Goal: Answer question/provide support: Share knowledge or assist other users

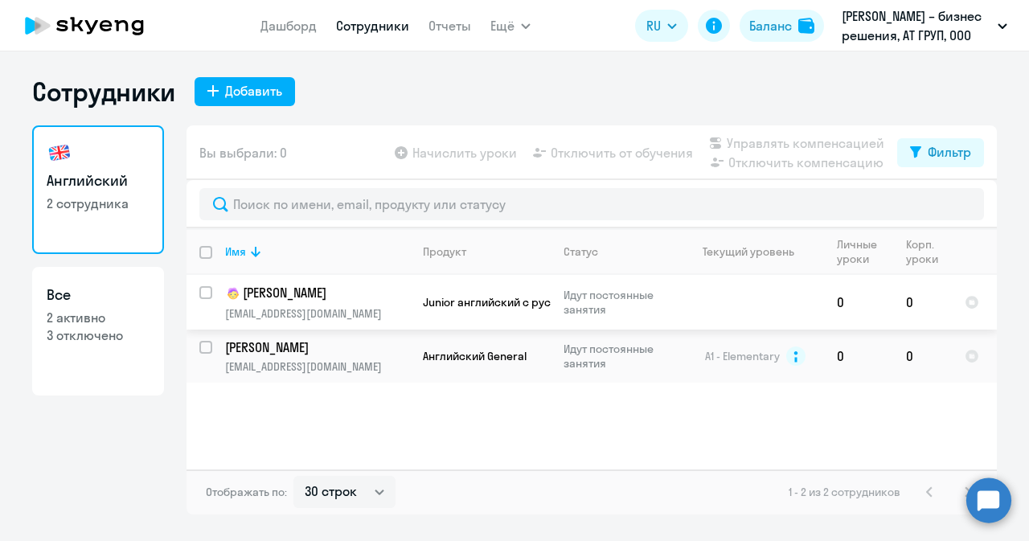
select select "30"
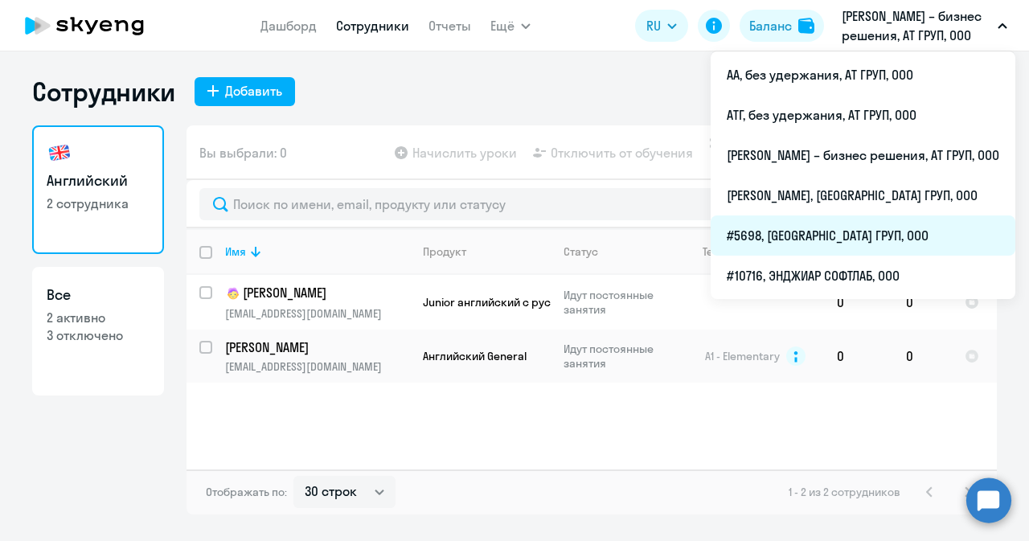
click at [756, 234] on li "#5698, [GEOGRAPHIC_DATA] ГРУП, ООО" at bounding box center [863, 235] width 305 height 40
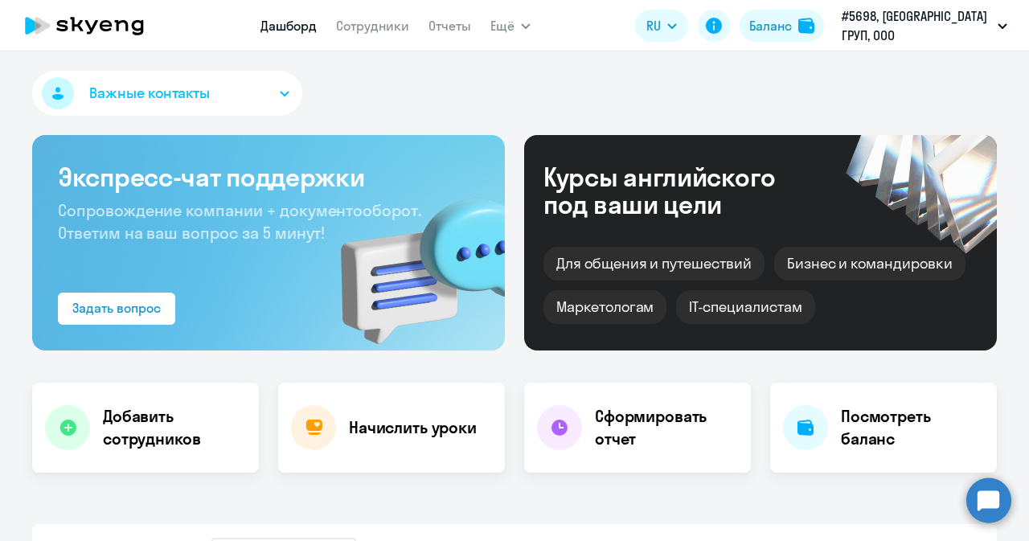
click at [405, 41] on nav "Дашборд Сотрудники Отчеты" at bounding box center [365, 26] width 211 height 32
click at [399, 25] on link "Сотрудники" at bounding box center [372, 26] width 73 height 16
select select "30"
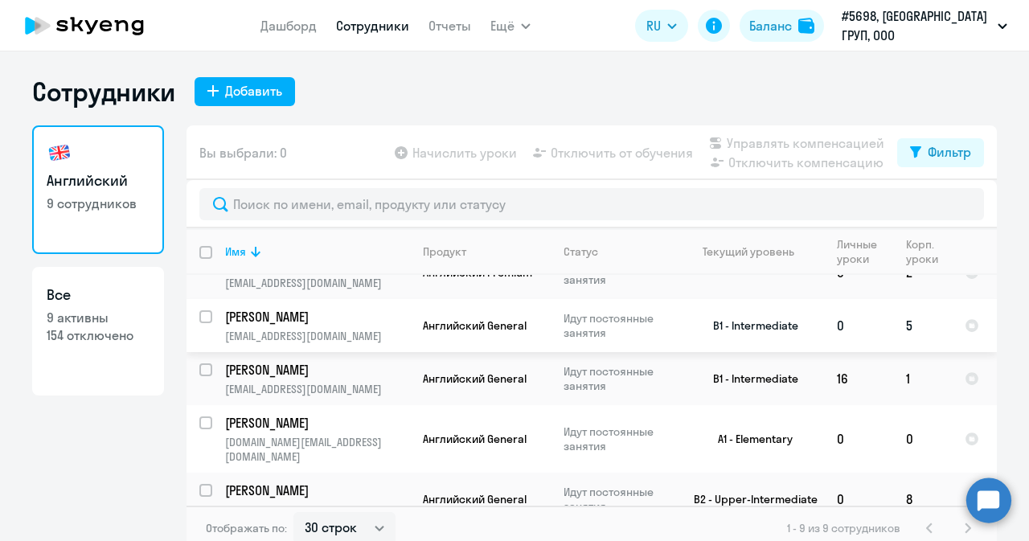
scroll to position [80, 0]
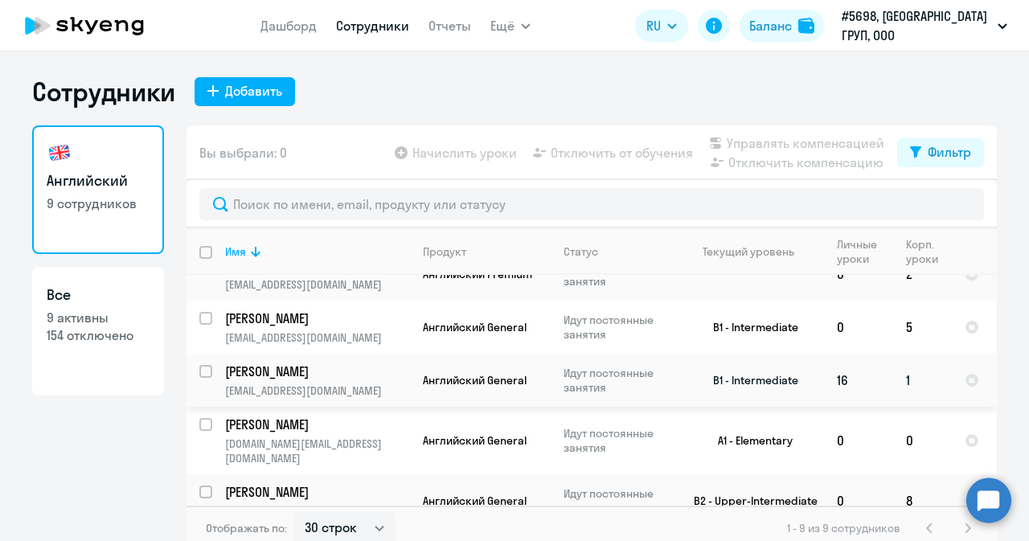
click at [325, 379] on td "[PERSON_NAME] [PERSON_NAME][EMAIL_ADDRESS][DOMAIN_NAME]" at bounding box center [311, 380] width 198 height 53
select select "english"
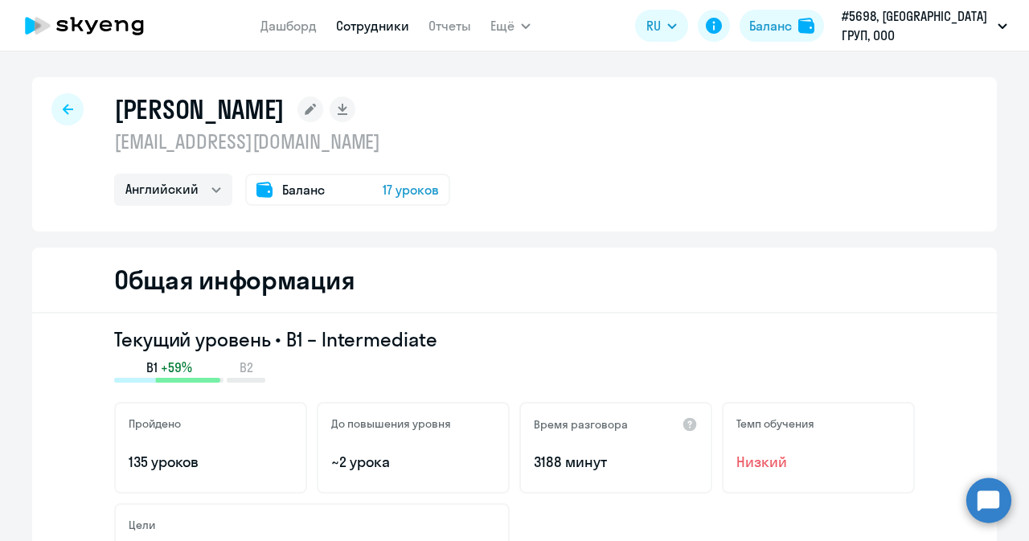
drag, startPoint x: 108, startPoint y: 141, endPoint x: 435, endPoint y: 147, distance: 327.2
click at [435, 147] on p "[EMAIL_ADDRESS][DOMAIN_NAME]" at bounding box center [282, 142] width 336 height 26
copy p "[EMAIL_ADDRESS][DOMAIN_NAME]"
click at [992, 504] on circle at bounding box center [988, 499] width 45 height 45
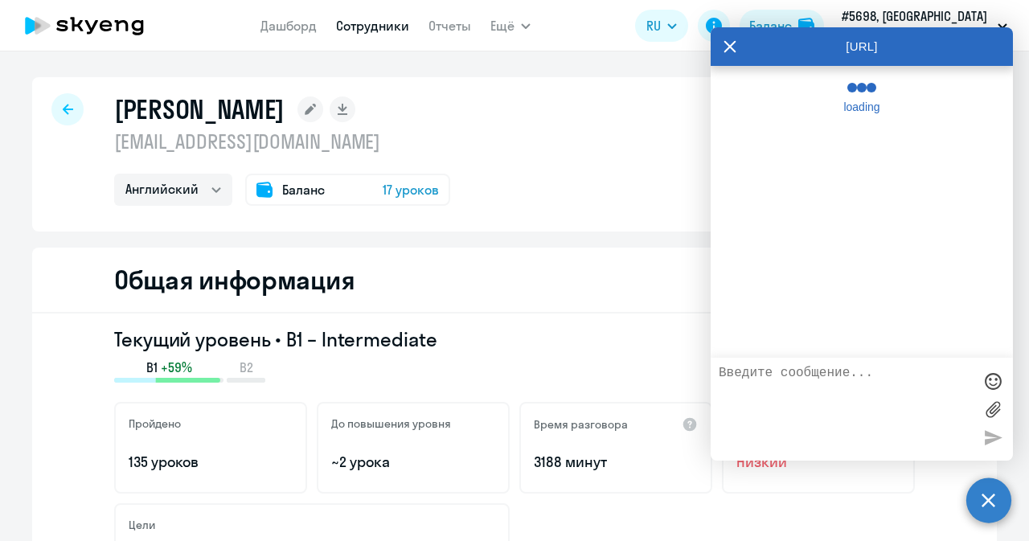
click at [810, 395] on textarea at bounding box center [846, 409] width 254 height 87
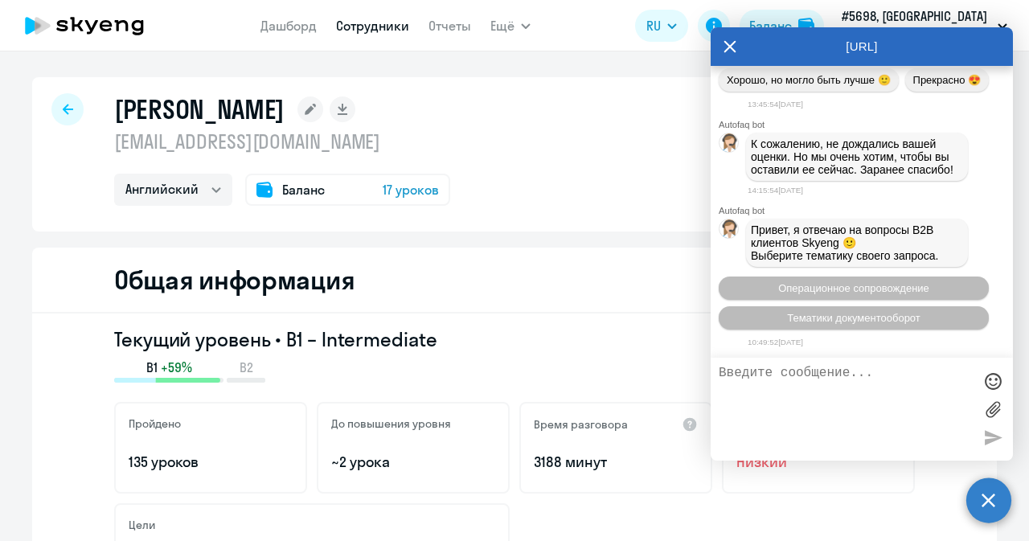
scroll to position [67583, 0]
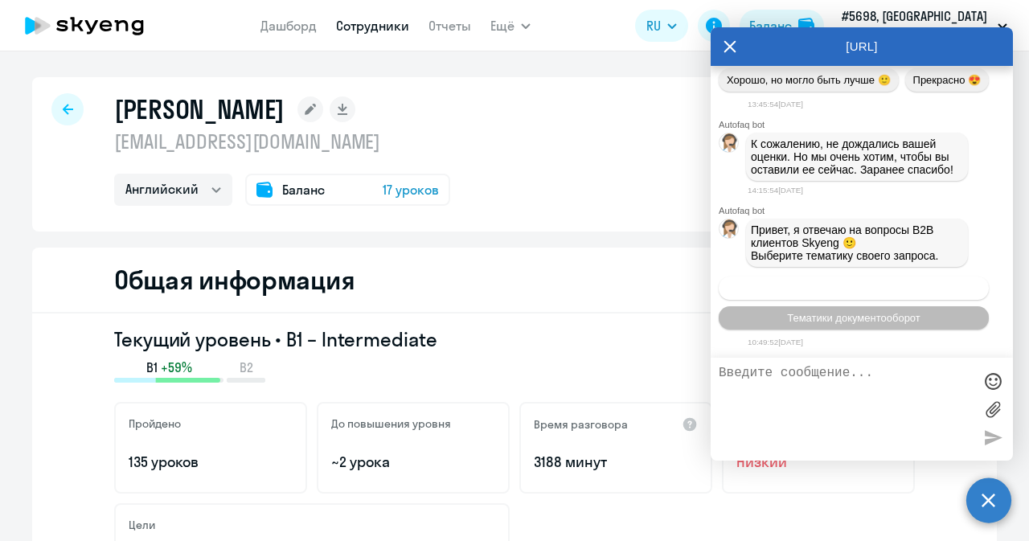
click at [849, 290] on span "Операционное сопровождение" at bounding box center [853, 288] width 151 height 12
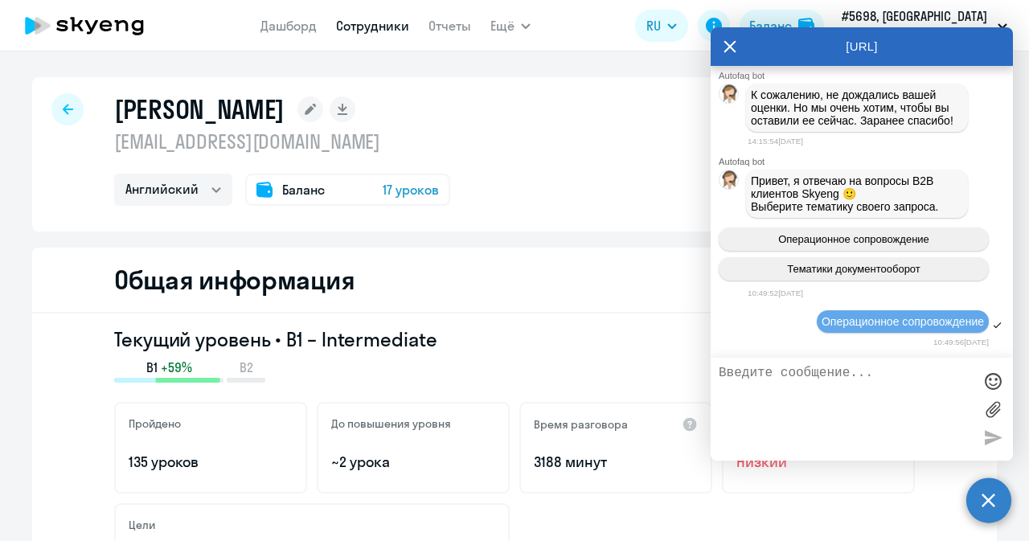
scroll to position [67729, 0]
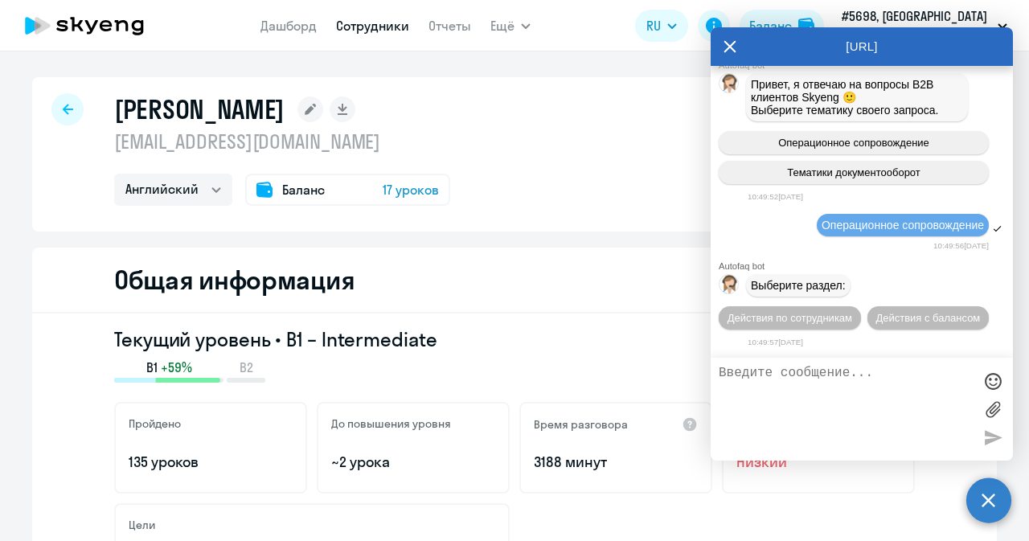
click at [808, 396] on textarea at bounding box center [846, 409] width 254 height 87
click at [803, 317] on span "Действия по сотрудникам" at bounding box center [789, 318] width 125 height 12
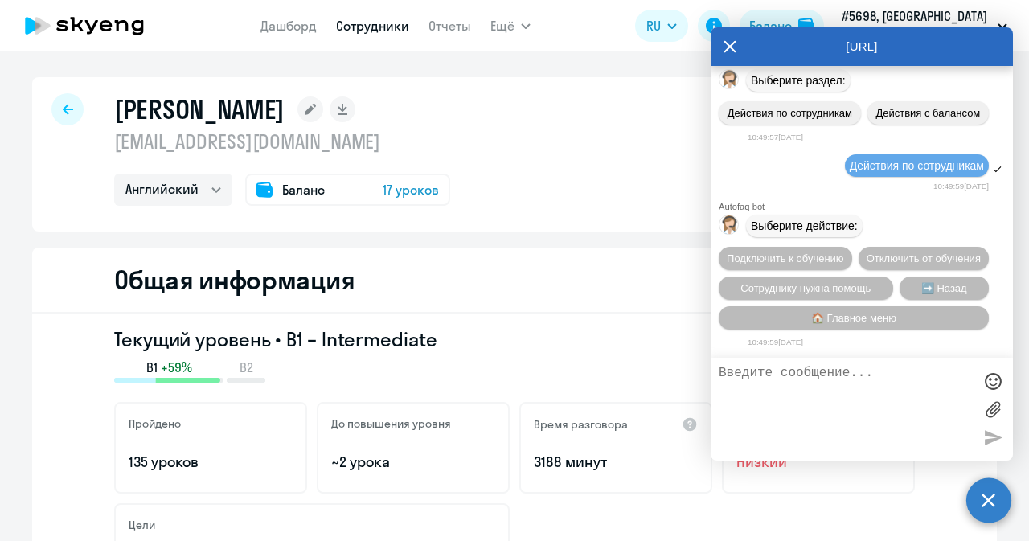
scroll to position [67966, 0]
click at [788, 395] on textarea at bounding box center [846, 409] width 254 height 87
click at [814, 287] on span "Сотруднику нужна помощь" at bounding box center [805, 288] width 130 height 12
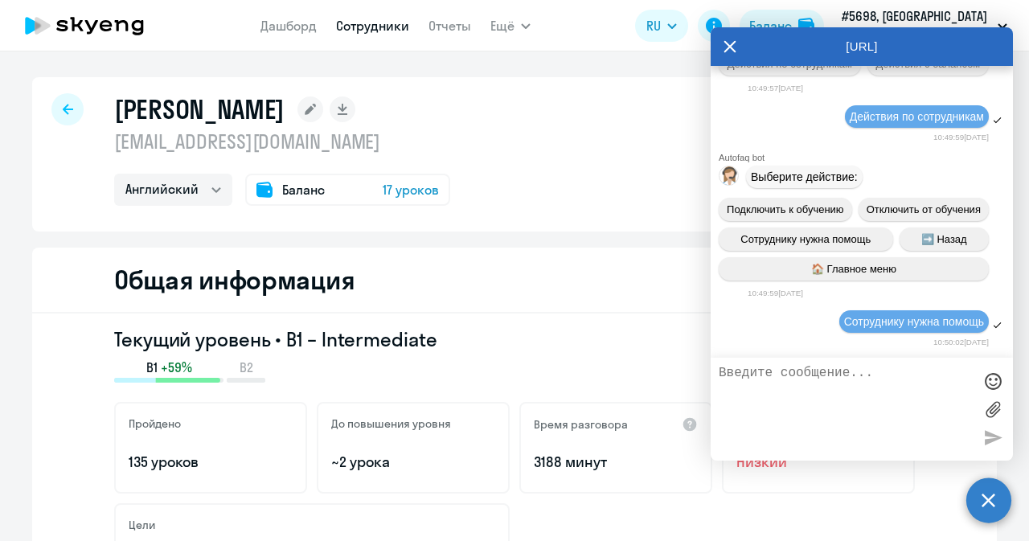
click at [815, 383] on textarea at bounding box center [846, 409] width 254 height 87
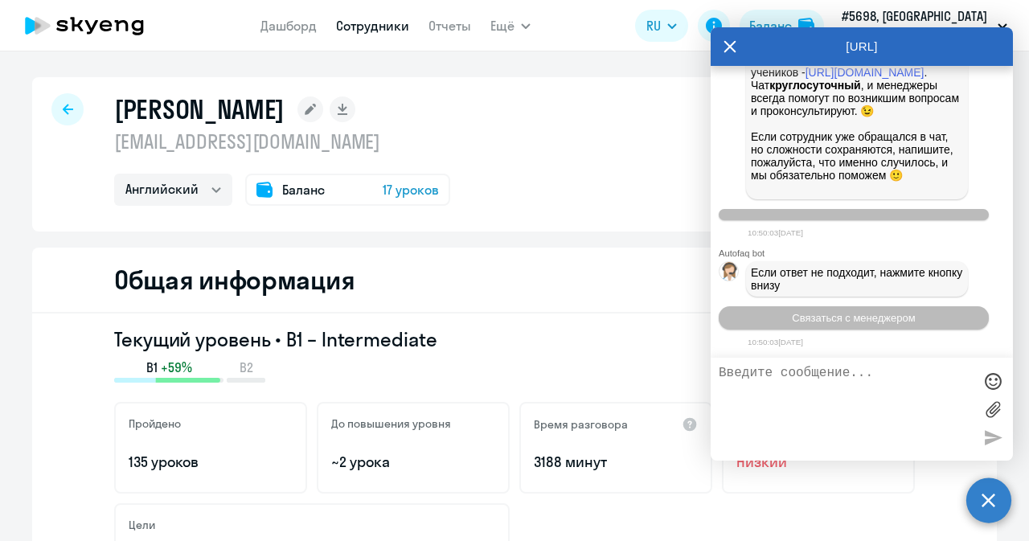
scroll to position [68522, 0]
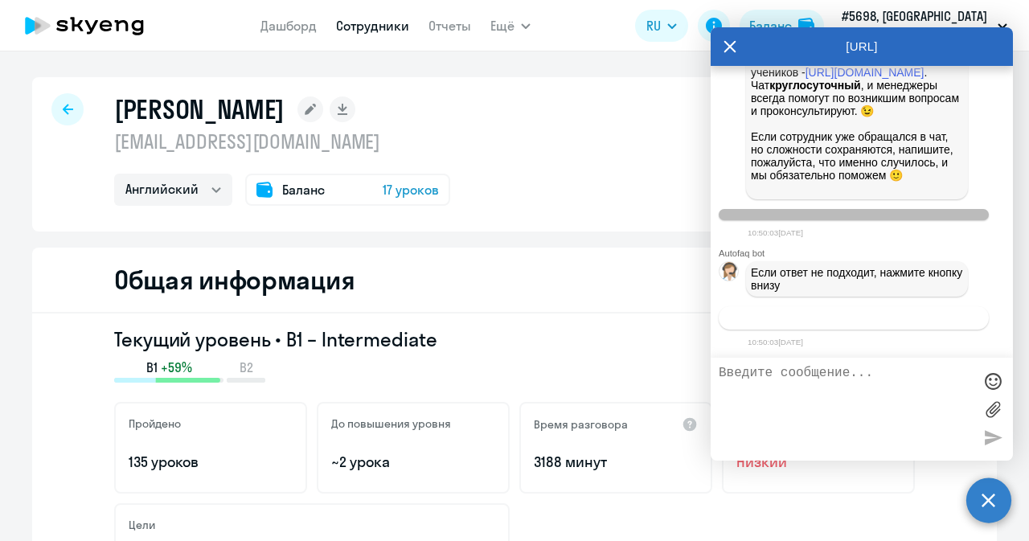
click at [821, 316] on span "Связаться с менеджером" at bounding box center [853, 318] width 123 height 12
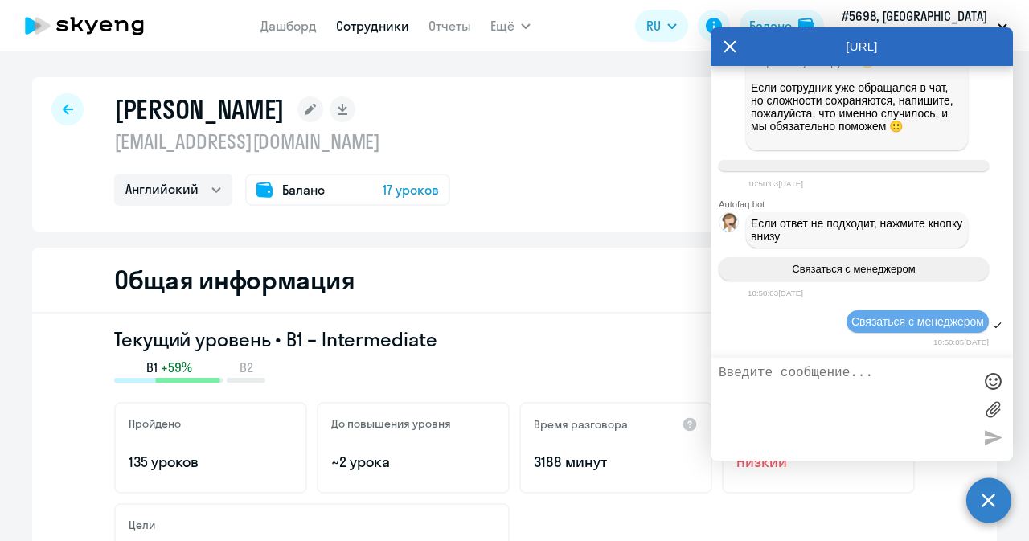
scroll to position [68571, 0]
click at [780, 380] on textarea at bounding box center [846, 409] width 254 height 87
paste textarea "[EMAIL_ADDRESS][DOMAIN_NAME]"
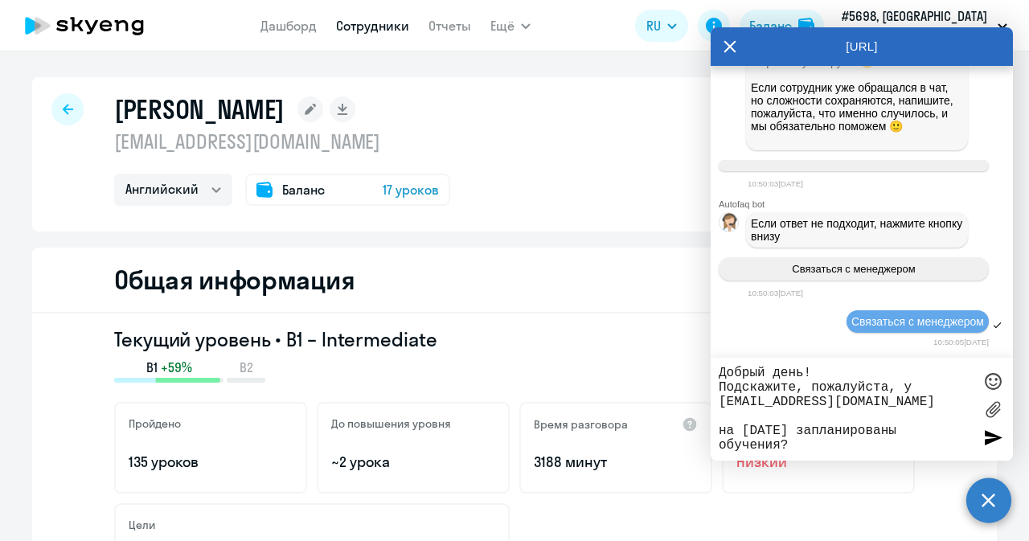
type textarea "Добрый день! Подскажите, пожалуйста, у [EMAIL_ADDRESS][DOMAIN_NAME] на [DATE] з…"
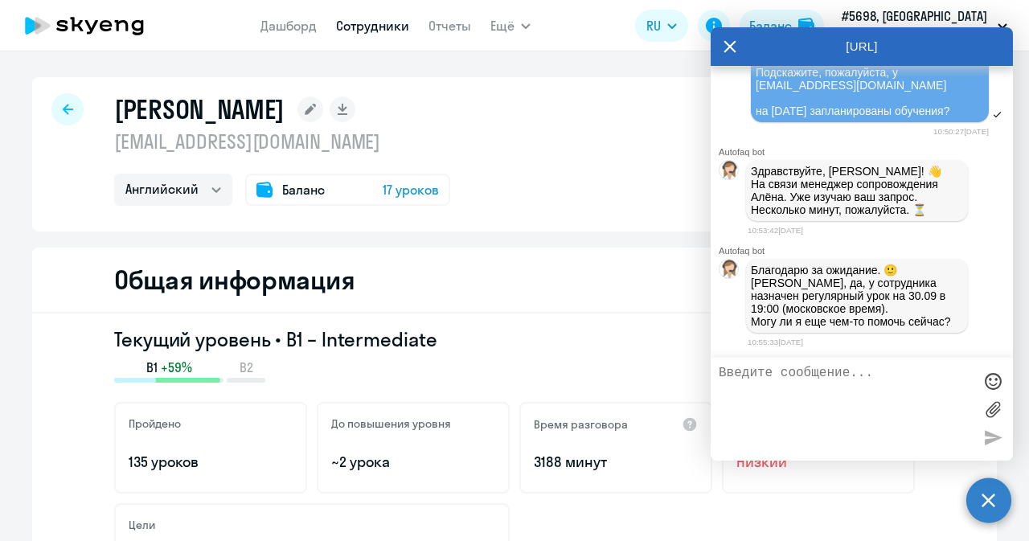
scroll to position [68903, 0]
click at [801, 409] on textarea at bounding box center [846, 409] width 254 height 87
type textarea "Д"
type textarea "Благодарю"
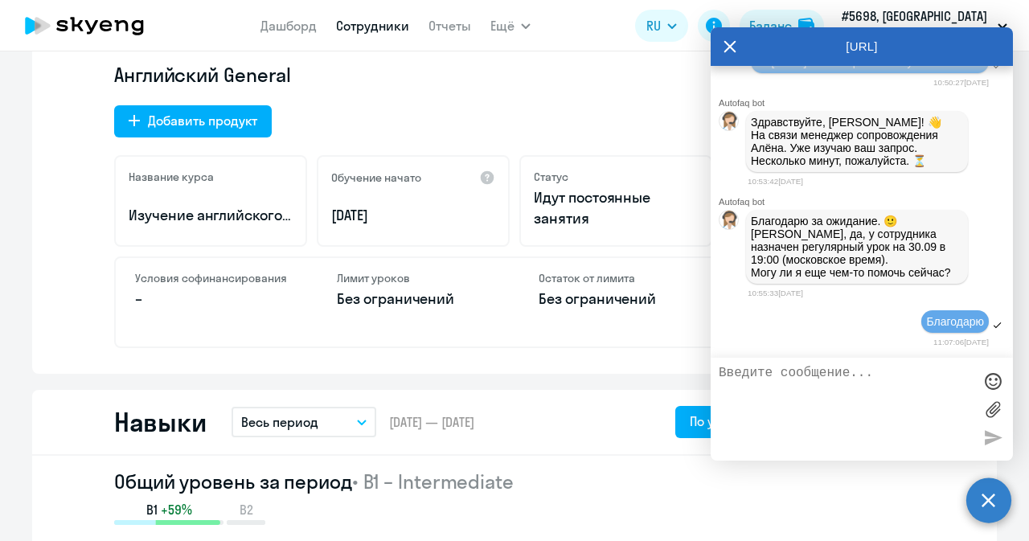
scroll to position [643, 0]
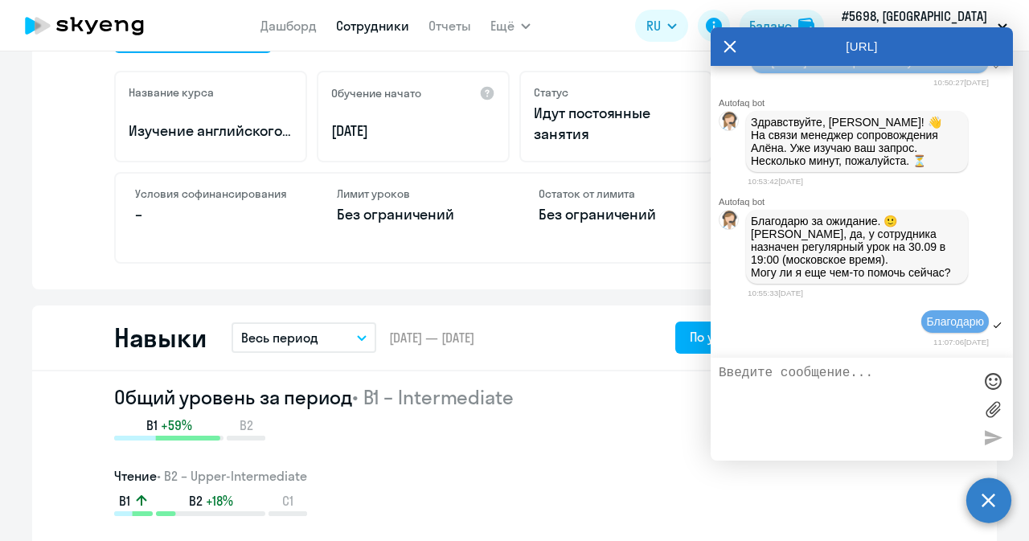
click at [729, 44] on icon at bounding box center [729, 46] width 13 height 39
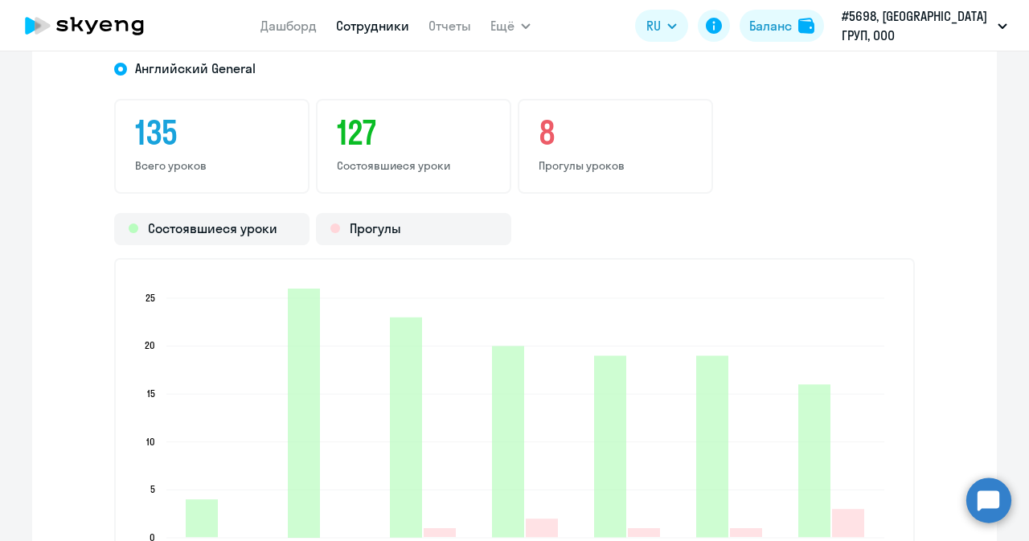
scroll to position [2090, 0]
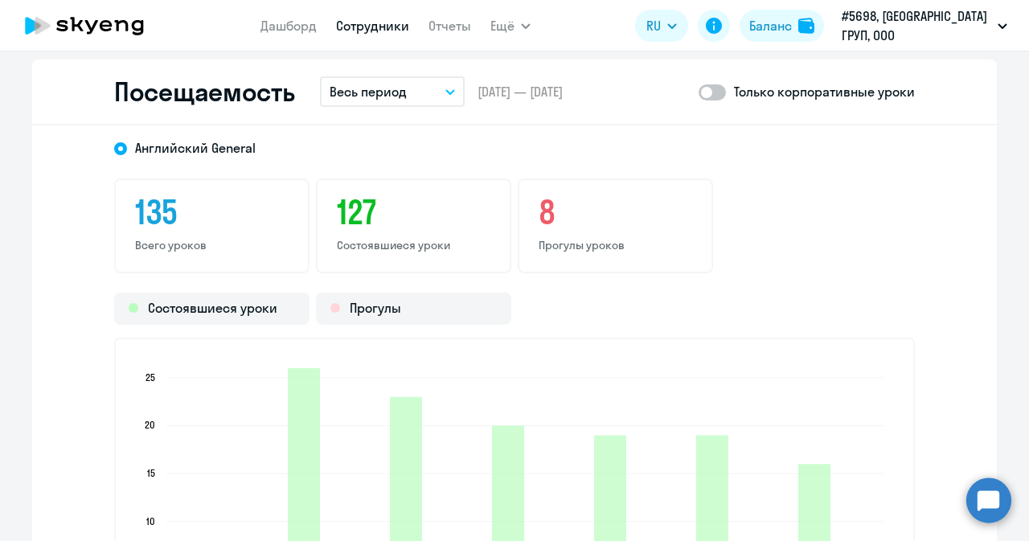
click at [434, 96] on button "Весь период" at bounding box center [392, 91] width 145 height 31
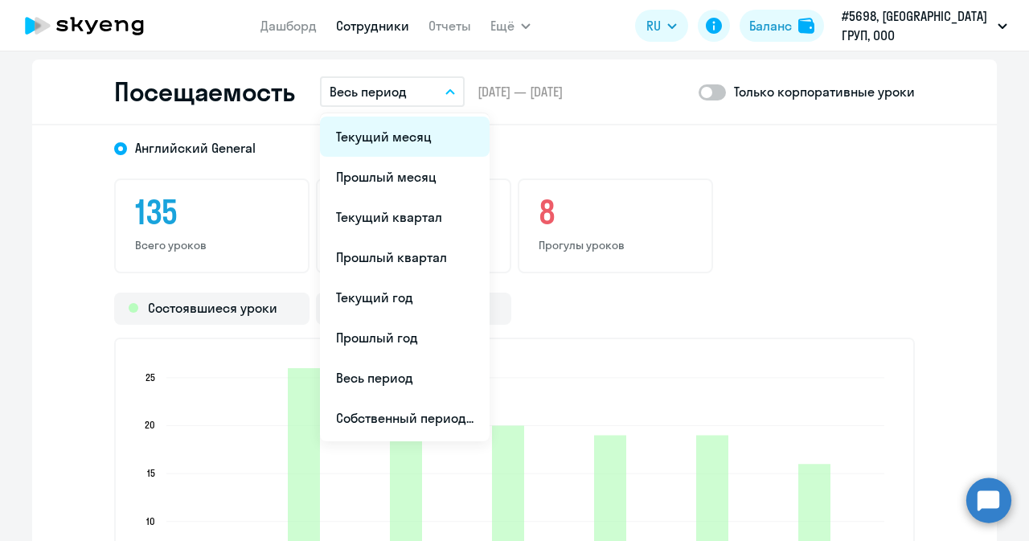
click at [392, 139] on li "Текущий месяц" at bounding box center [405, 137] width 170 height 40
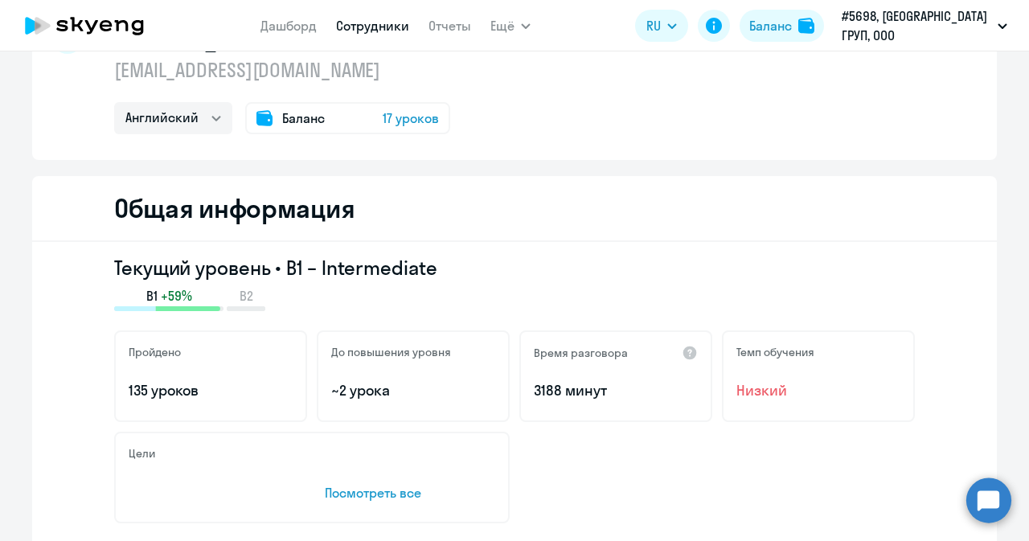
scroll to position [0, 0]
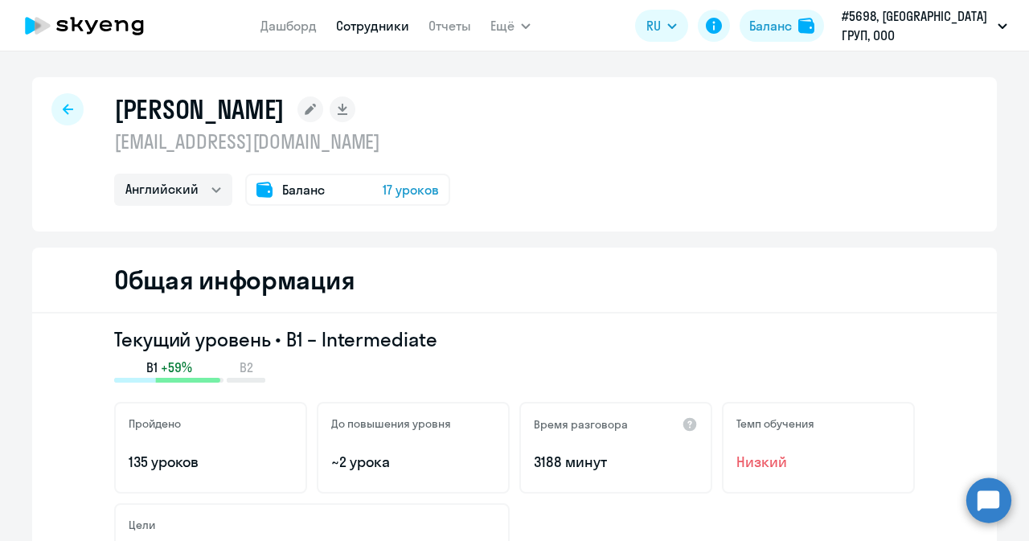
click at [68, 112] on div at bounding box center [67, 109] width 32 height 32
select select "30"
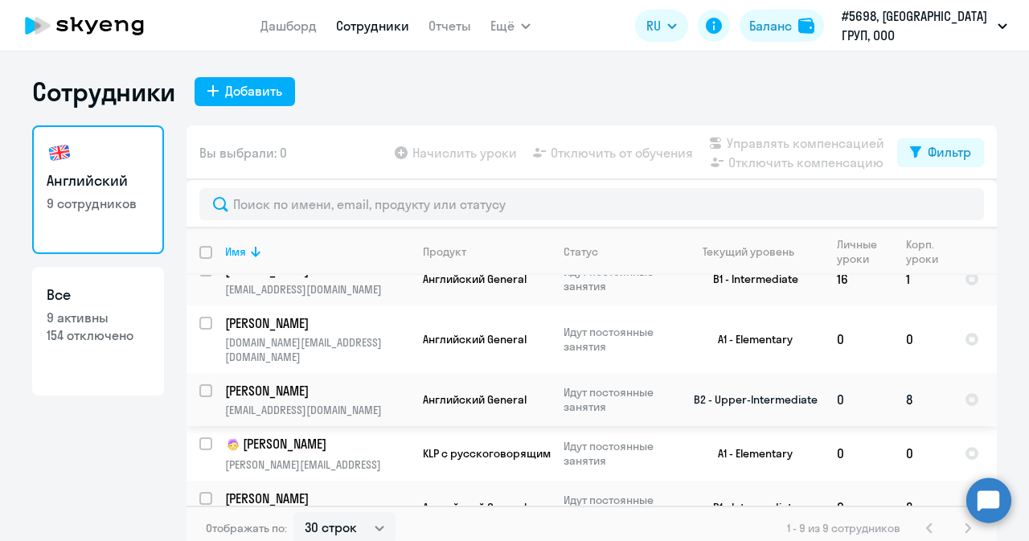
scroll to position [161, 0]
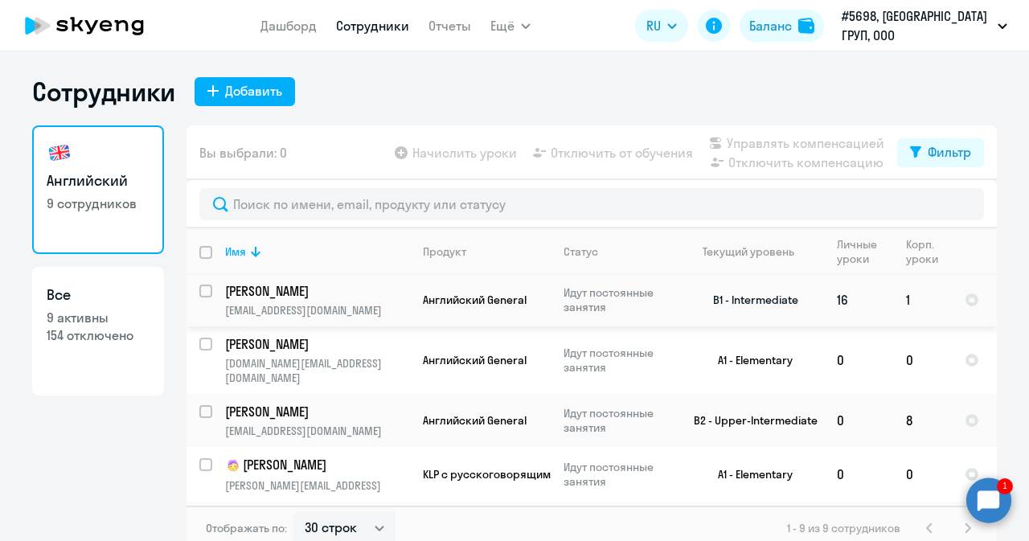
click at [273, 291] on p "[PERSON_NAME]" at bounding box center [316, 291] width 182 height 18
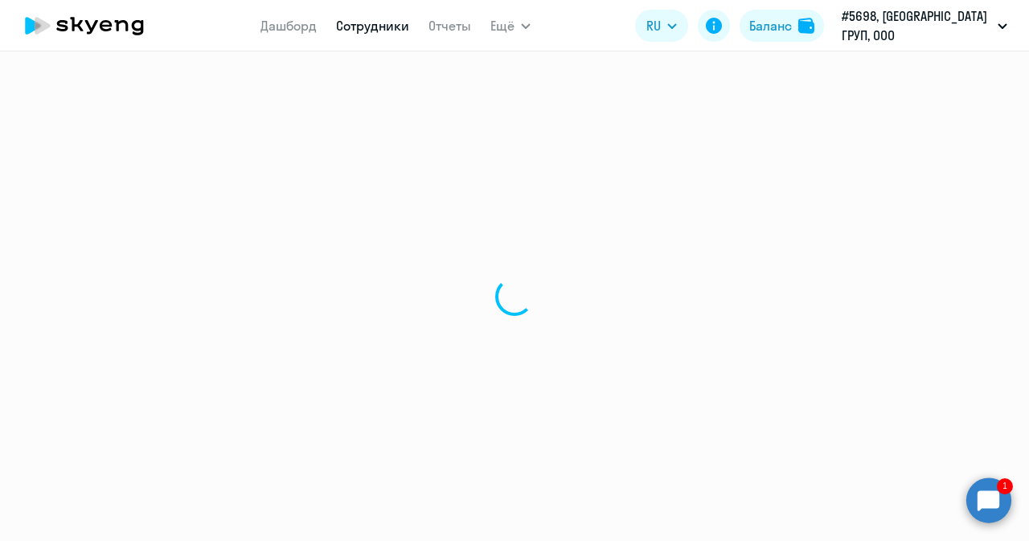
select select "english"
